Goal: Transaction & Acquisition: Subscribe to service/newsletter

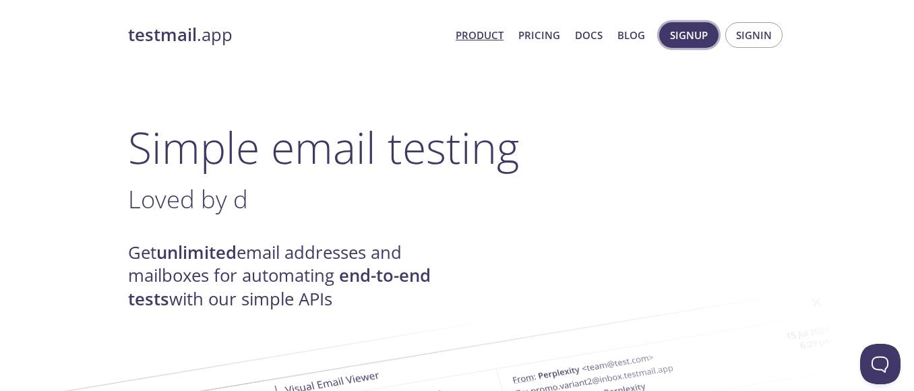
click at [683, 37] on span "Signup" at bounding box center [689, 35] width 38 height 18
click at [691, 40] on span "Signup" at bounding box center [689, 35] width 38 height 18
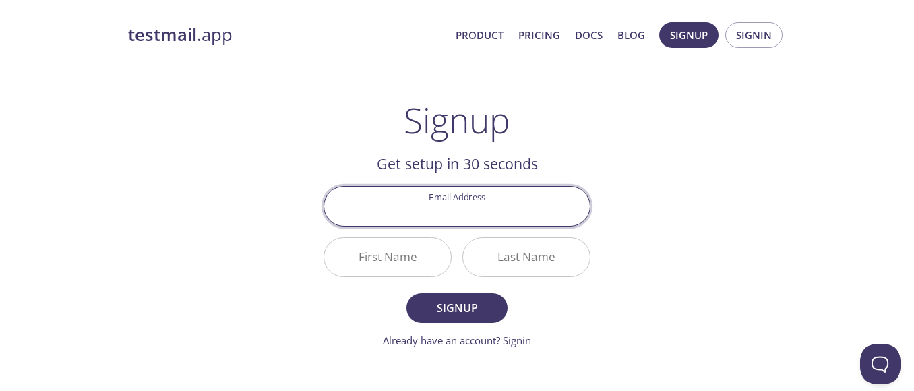
click at [468, 216] on input "Email Address" at bounding box center [457, 206] width 266 height 38
type input "[EMAIL_ADDRESS][DOMAIN_NAME]"
click at [412, 255] on input "First Name" at bounding box center [387, 257] width 127 height 38
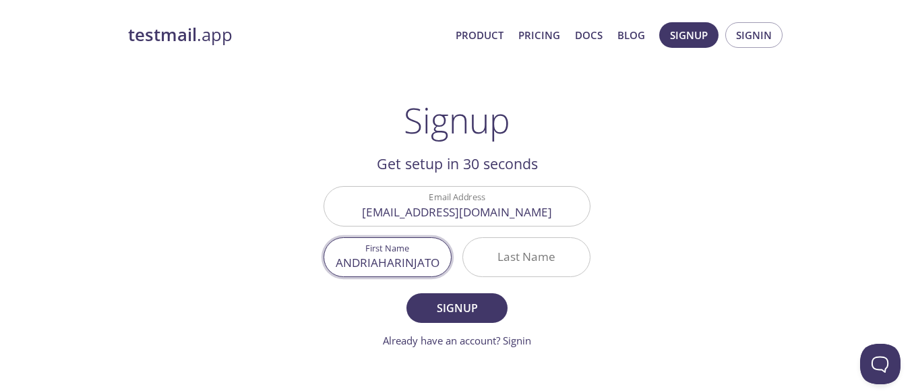
type input "ANDRIAHARINJATO"
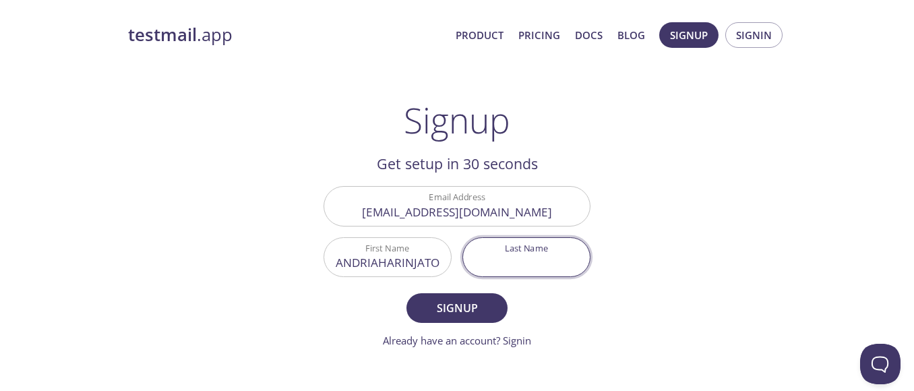
click at [526, 263] on input "Last Name" at bounding box center [526, 257] width 127 height 38
type input "[PERSON_NAME]"
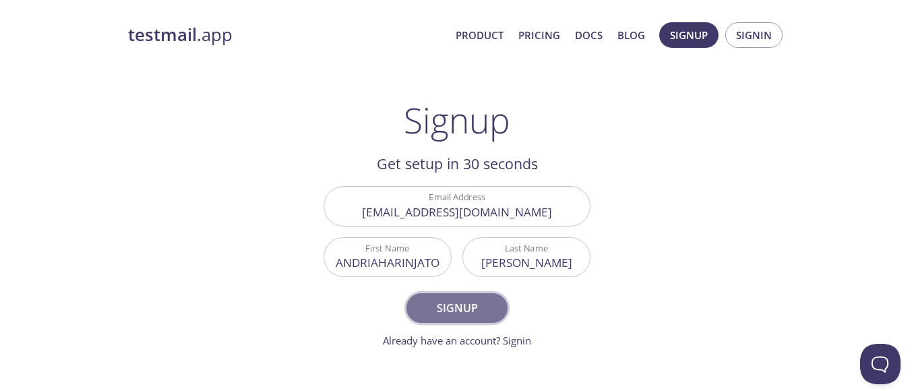
click at [458, 307] on span "Signup" at bounding box center [456, 308] width 71 height 19
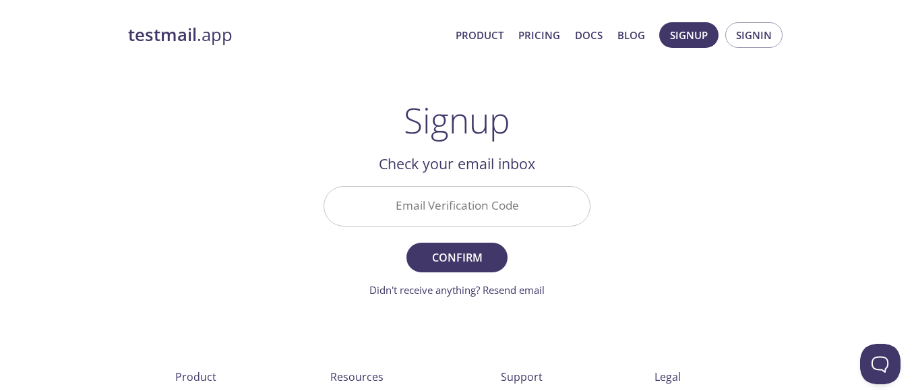
click at [478, 198] on input "Email Verification Code" at bounding box center [457, 206] width 266 height 38
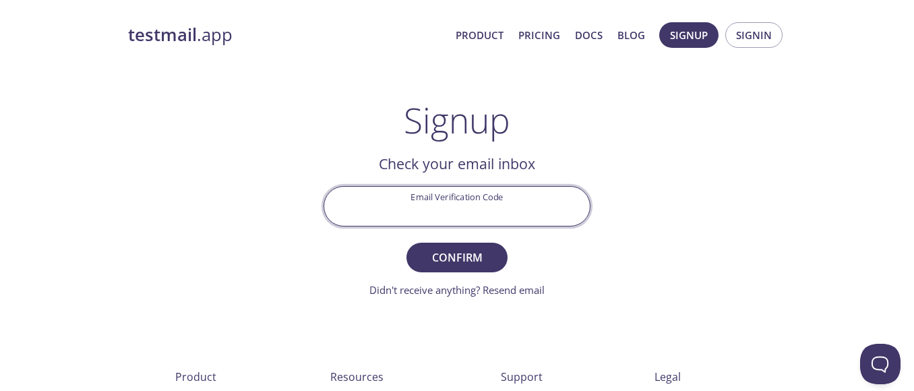
paste input "UTF1SK6"
type input "UTF1SK6"
click at [458, 259] on span "Confirm" at bounding box center [456, 257] width 71 height 19
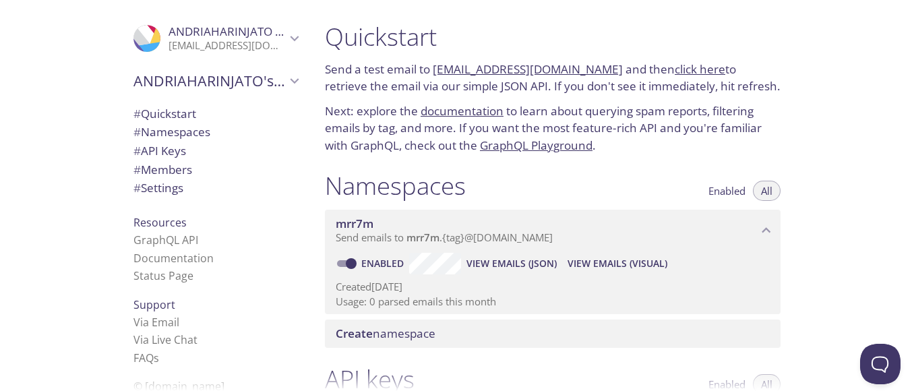
click at [693, 72] on link "click here" at bounding box center [700, 68] width 51 height 15
